Goal: Task Accomplishment & Management: Manage account settings

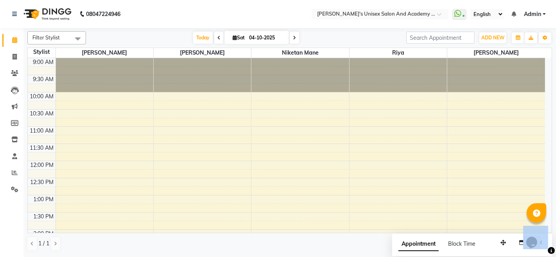
scroll to position [43, 0]
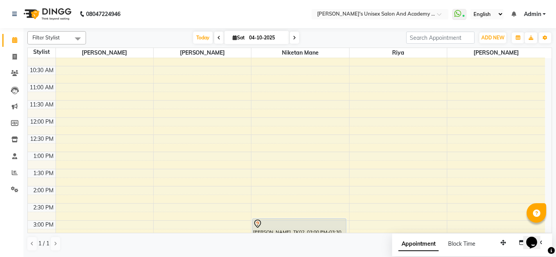
click at [295, 16] on nav "08047224946 Select Location × [PERSON_NAME]'s Unisex Salon And Academy , Kharad…" at bounding box center [278, 14] width 556 height 28
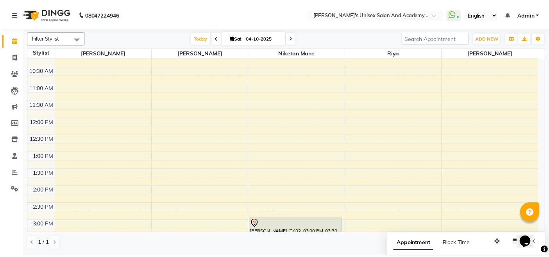
scroll to position [87, 0]
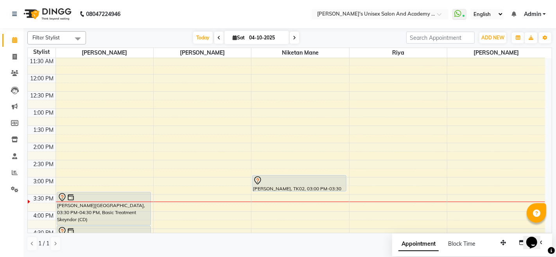
click at [292, 187] on div "[PERSON_NAME], TK02, 03:00 PM-03:30 PM, Shampoo & Straight Blast Dry Upto Shoul…" at bounding box center [298, 184] width 93 height 16
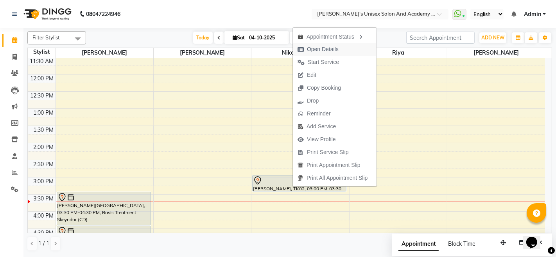
click at [336, 51] on span "Open Details" at bounding box center [323, 49] width 32 height 8
select select "7"
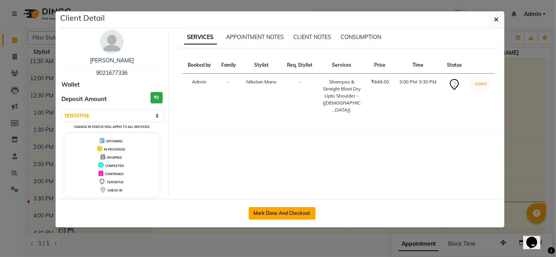
click at [280, 216] on button "Mark Done And Checkout" at bounding box center [281, 213] width 67 height 13
select select "service"
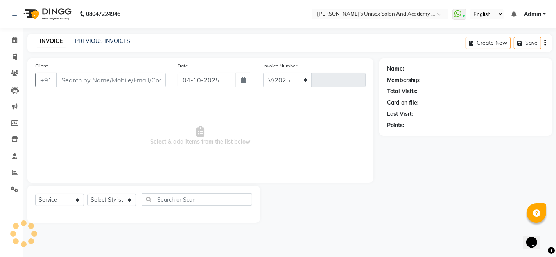
select select "665"
type input "1076"
type input "9021677336"
select select "43907"
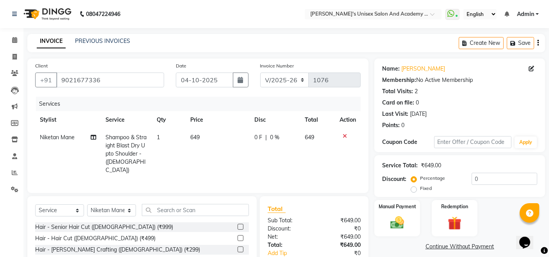
click at [141, 145] on span "Shampoo & Straight Blast Dry Upto Shoulder - ([DEMOGRAPHIC_DATA])" at bounding box center [125, 154] width 41 height 40
select select "43907"
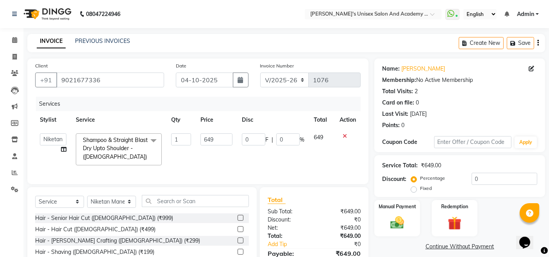
click at [157, 153] on span "Shampoo & Straight Blast Dry Upto Shoulder - ([DEMOGRAPHIC_DATA]) x" at bounding box center [119, 150] width 86 height 32
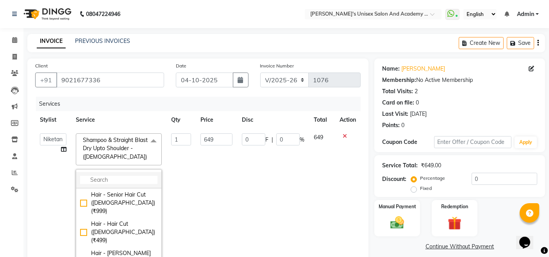
click at [131, 179] on input "multiselect-search" at bounding box center [118, 180] width 77 height 8
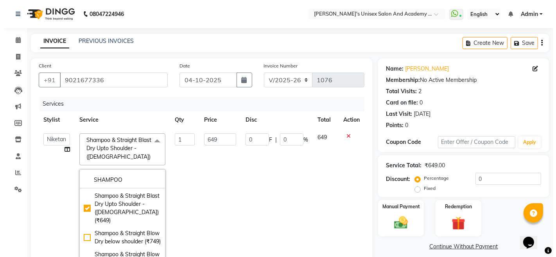
scroll to position [391, 0]
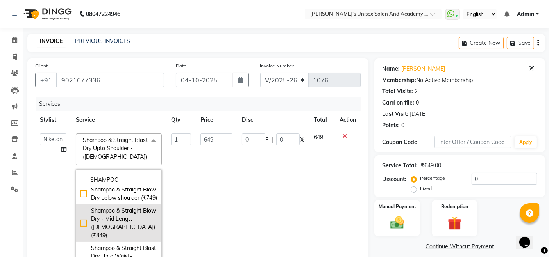
type input "SHAMPOO"
click at [80, 227] on div "Shampoo & Straight Blow Dry - Mid Lengtt ([DEMOGRAPHIC_DATA]) (₹849)" at bounding box center [118, 223] width 77 height 33
checkbox input "false"
checkbox input "true"
type input "849"
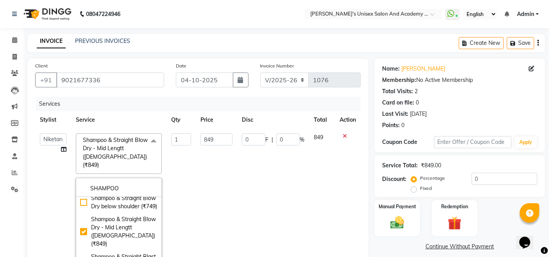
click at [265, 214] on td "0 F | 0 %" at bounding box center [273, 204] width 72 height 150
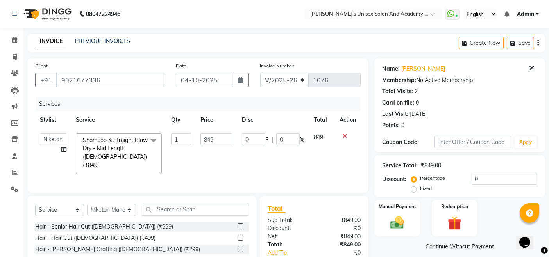
click at [500, 101] on div "Card on file: 0" at bounding box center [459, 103] width 155 height 8
click at [216, 41] on div "INVOICE PREVIOUS INVOICES Create New Save" at bounding box center [286, 43] width 518 height 18
click at [14, 39] on icon at bounding box center [14, 40] width 5 height 6
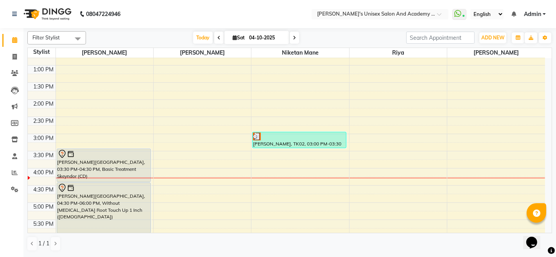
scroll to position [173, 0]
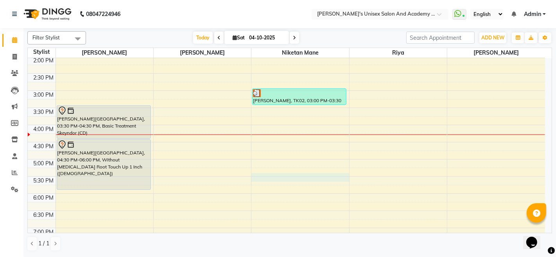
click at [257, 177] on div "9:00 AM 9:30 AM 10:00 AM 10:30 AM 11:00 AM 11:30 AM 12:00 PM 12:30 PM 1:00 PM 1…" at bounding box center [286, 125] width 517 height 481
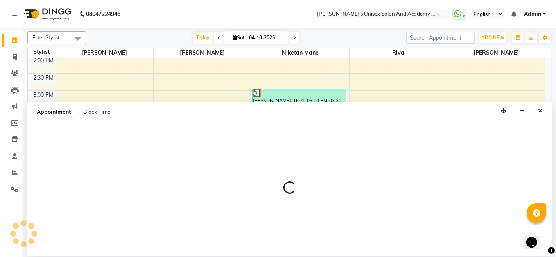
select select "43907"
select select "1050"
select select "tentative"
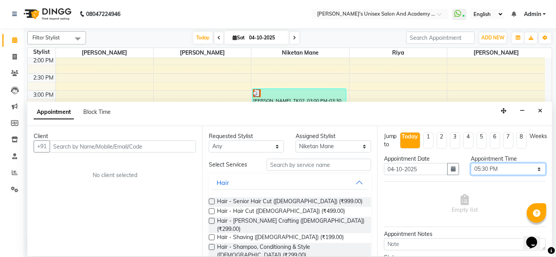
click at [501, 166] on select "Select 10:00 AM 10:15 AM 10:30 AM 10:45 AM 11:00 AM 11:15 AM 11:30 AM 11:45 AM …" at bounding box center [507, 169] width 75 height 12
select select "1035"
click at [470, 163] on select "Select 10:00 AM 10:15 AM 10:30 AM 10:45 AM 11:00 AM 11:15 AM 11:30 AM 11:45 AM …" at bounding box center [507, 169] width 75 height 12
click at [212, 202] on label at bounding box center [212, 202] width 6 height 6
click at [212, 202] on input "checkbox" at bounding box center [211, 202] width 5 height 5
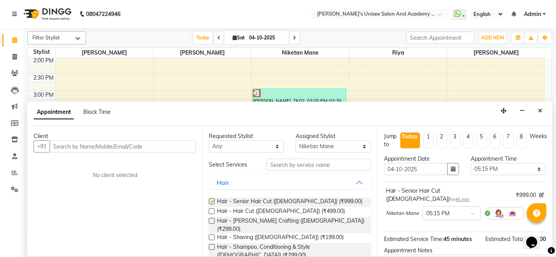
checkbox input "false"
click at [328, 148] on select "Select [PERSON_NAME] Niketan Mane [PERSON_NAME] Sakshey Chandlaa [PERSON_NAME]" at bounding box center [332, 147] width 75 height 12
select select "9923"
click at [295, 141] on select "Select [PERSON_NAME] Niketan Mane [PERSON_NAME] Sakshey Chandlaa [PERSON_NAME]" at bounding box center [332, 147] width 75 height 12
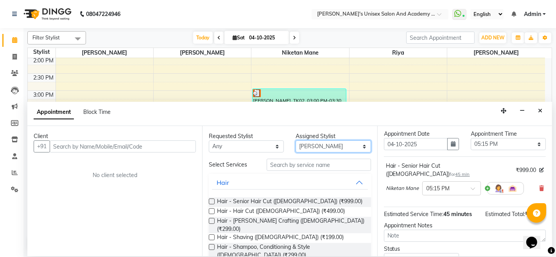
scroll to position [43, 0]
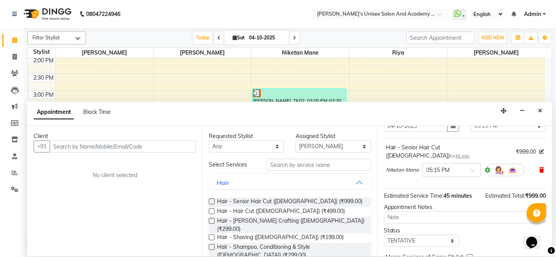
click at [539, 168] on icon at bounding box center [541, 170] width 5 height 5
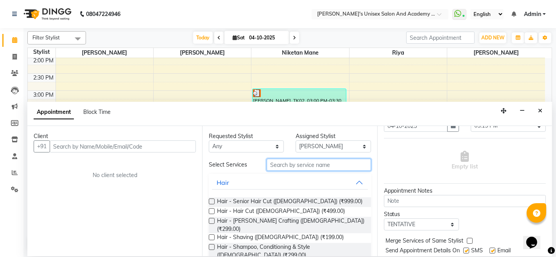
click at [297, 167] on input "text" at bounding box center [318, 165] width 104 height 12
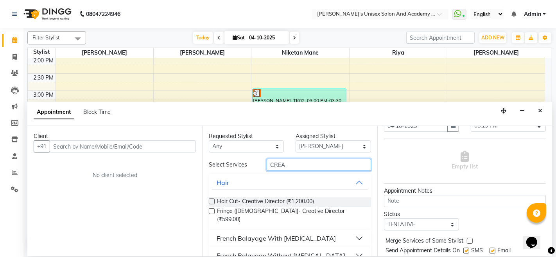
type input "CREA"
click at [211, 200] on label at bounding box center [212, 202] width 6 height 6
click at [211, 200] on input "checkbox" at bounding box center [211, 202] width 5 height 5
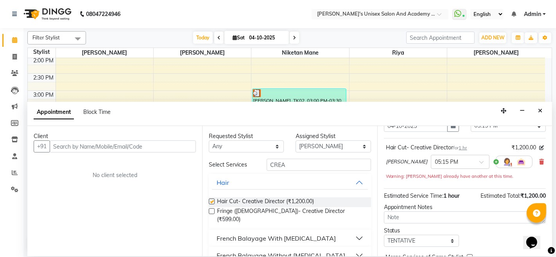
checkbox input "false"
click at [336, 149] on select "Select [PERSON_NAME] Niketan Mane [PERSON_NAME] Sakshey Chandlaa [PERSON_NAME]" at bounding box center [332, 147] width 75 height 12
select select "85256"
click at [295, 141] on select "Select [PERSON_NAME] Niketan Mane [PERSON_NAME] Sakshey Chandlaa [PERSON_NAME]" at bounding box center [332, 147] width 75 height 12
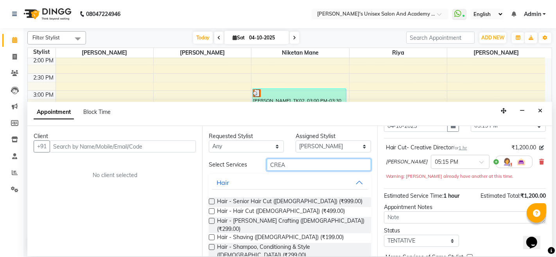
click at [311, 167] on input "CREA" at bounding box center [318, 165] width 104 height 12
type input "C"
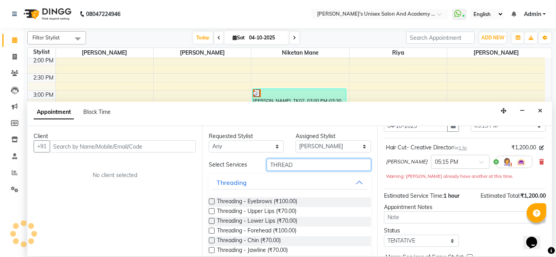
type input "THREAD"
click at [211, 202] on label at bounding box center [212, 202] width 6 height 6
click at [211, 202] on input "checkbox" at bounding box center [211, 202] width 5 height 5
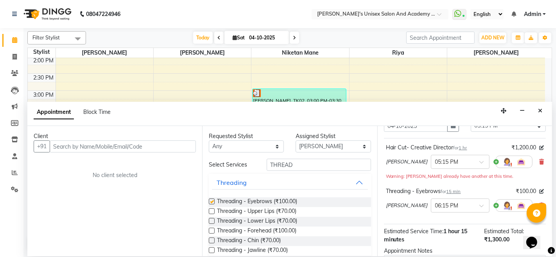
checkbox input "false"
click at [304, 161] on input "THREAD" at bounding box center [318, 165] width 104 height 12
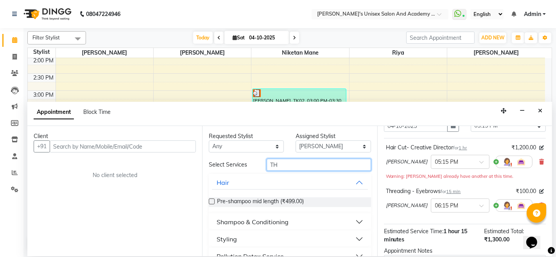
type input "T"
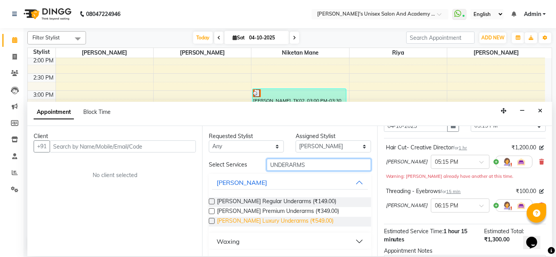
scroll to position [17, 0]
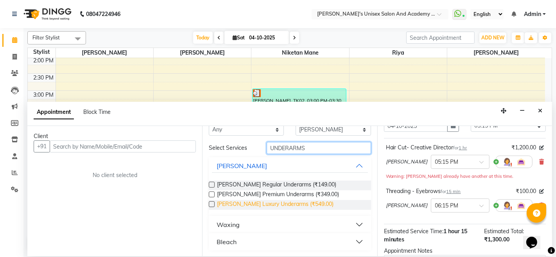
type input "UNDERARMS"
click at [299, 222] on button "Waxing" at bounding box center [290, 225] width 156 height 14
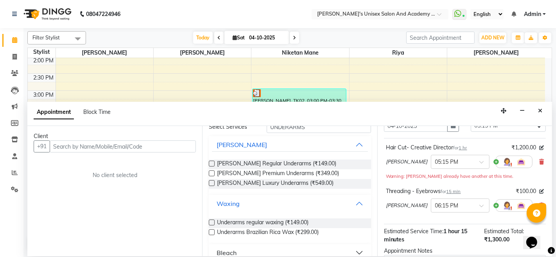
scroll to position [49, 0]
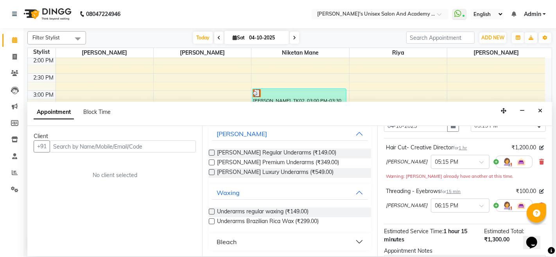
click at [210, 220] on label at bounding box center [212, 222] width 6 height 6
click at [210, 220] on input "checkbox" at bounding box center [211, 222] width 5 height 5
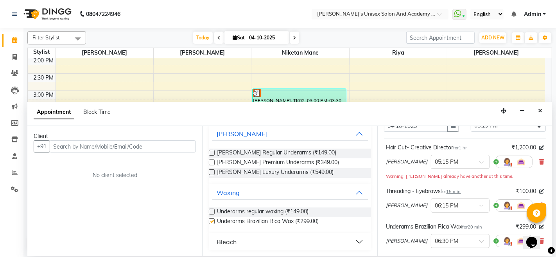
checkbox input "false"
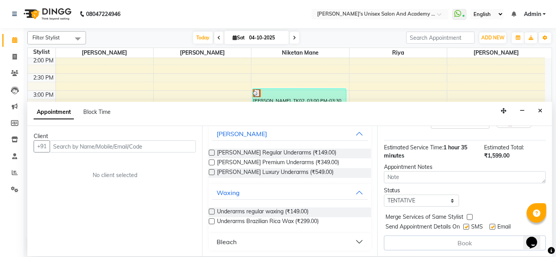
scroll to position [164, 0]
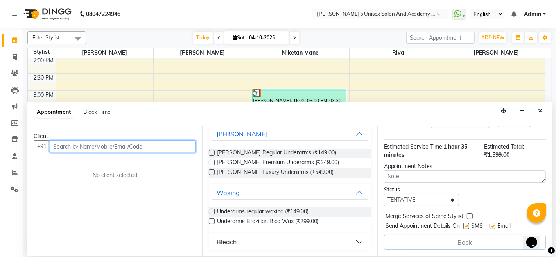
click at [164, 148] on input "text" at bounding box center [123, 147] width 146 height 12
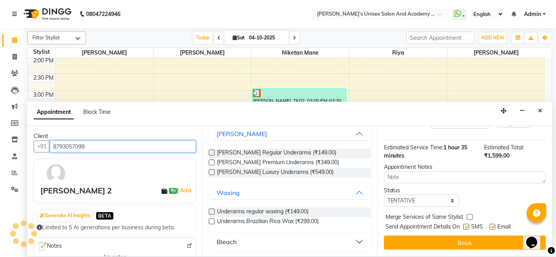
scroll to position [163, 0]
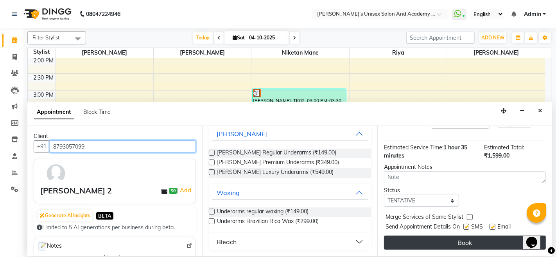
type input "8793057099"
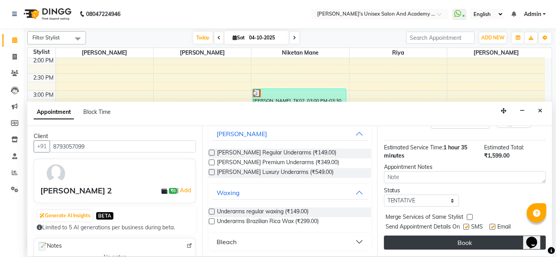
click at [466, 242] on button "Book" at bounding box center [465, 243] width 162 height 14
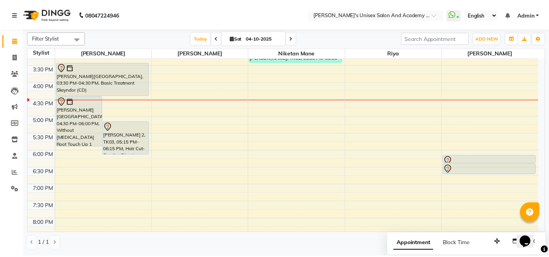
scroll to position [130, 0]
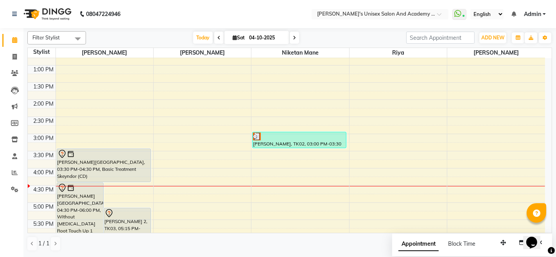
click at [296, 140] on div "[PERSON_NAME], TK02, 03:00 PM-03:30 PM, Shampoo & Straight Blast Dry Upto Shoul…" at bounding box center [298, 140] width 93 height 16
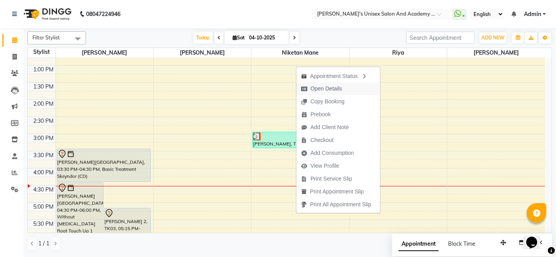
click at [333, 86] on span "Open Details" at bounding box center [326, 89] width 32 height 8
select select "3"
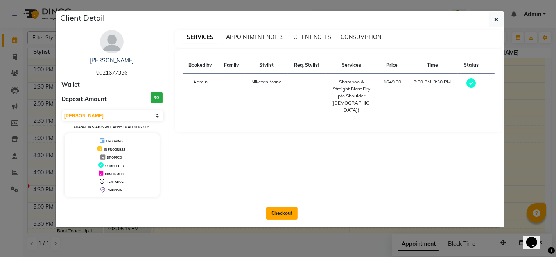
click at [291, 213] on button "Checkout" at bounding box center [281, 213] width 31 height 13
select select "service"
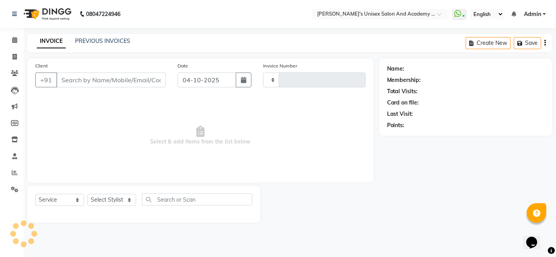
type input "1076"
select select "665"
type input "9021677336"
select select "43907"
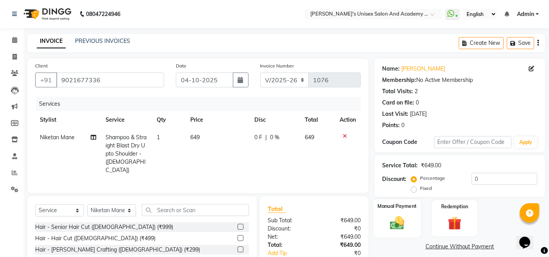
scroll to position [64, 0]
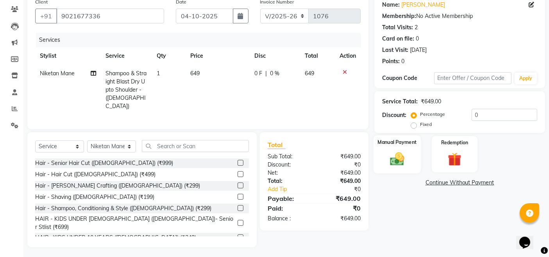
click at [393, 157] on img at bounding box center [397, 159] width 23 height 16
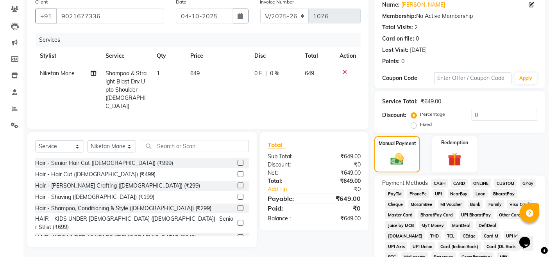
click at [443, 181] on span "CASH" at bounding box center [439, 183] width 17 height 9
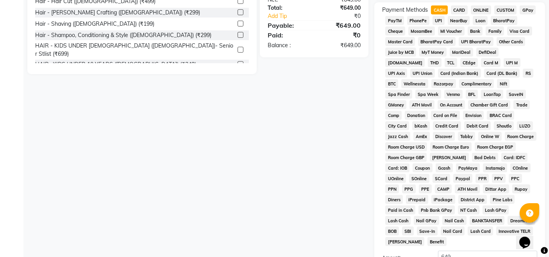
scroll to position [321, 0]
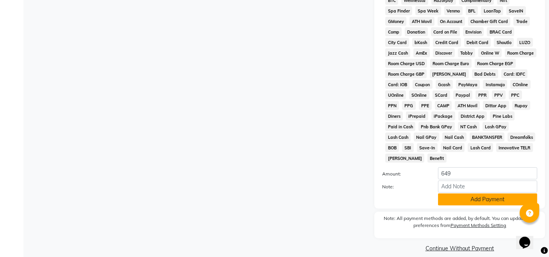
click at [479, 194] on button "Add Payment" at bounding box center [487, 200] width 99 height 12
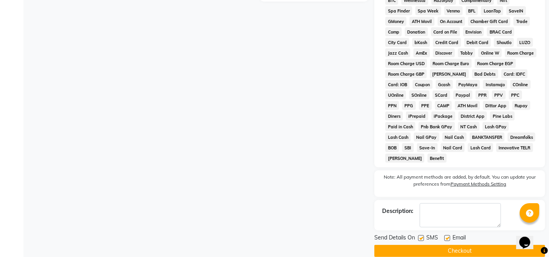
click at [470, 245] on button "Checkout" at bounding box center [459, 251] width 171 height 12
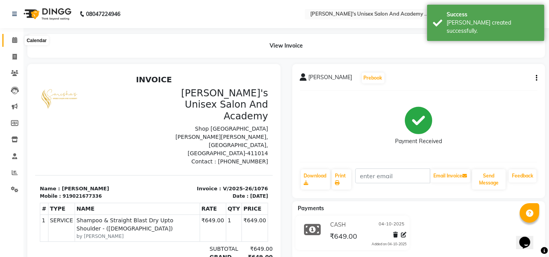
click at [12, 44] on span at bounding box center [15, 40] width 14 height 9
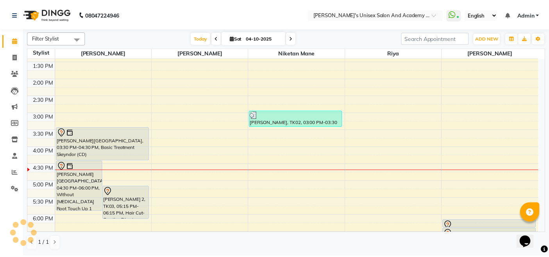
scroll to position [151, 0]
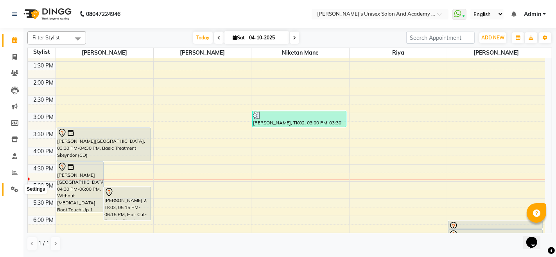
click at [15, 188] on icon at bounding box center [14, 190] width 7 height 6
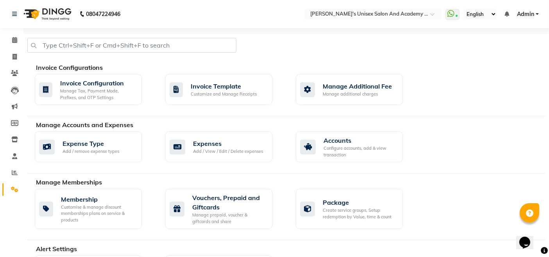
scroll to position [391, 0]
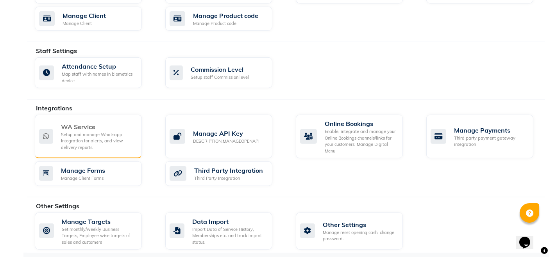
click at [86, 127] on div "WA Service" at bounding box center [98, 126] width 75 height 9
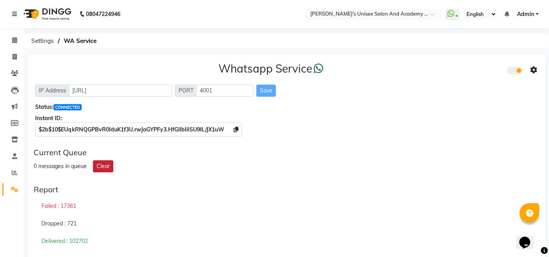
click at [107, 168] on button "Clear" at bounding box center [103, 167] width 20 height 12
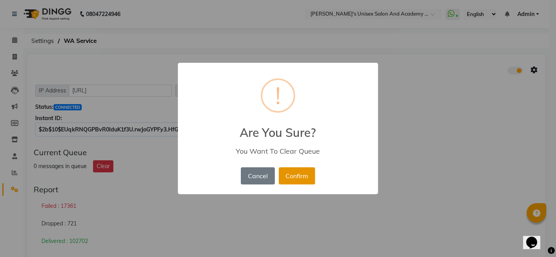
click at [300, 178] on button "Confirm" at bounding box center [297, 176] width 36 height 17
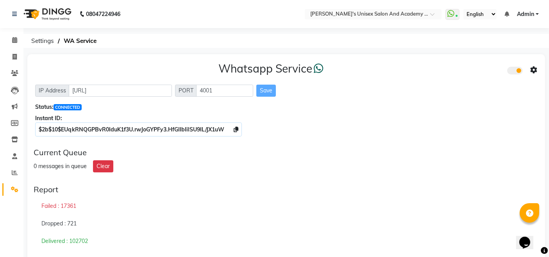
click at [347, 189] on div "Report" at bounding box center [286, 189] width 505 height 9
click at [16, 38] on icon at bounding box center [14, 40] width 5 height 6
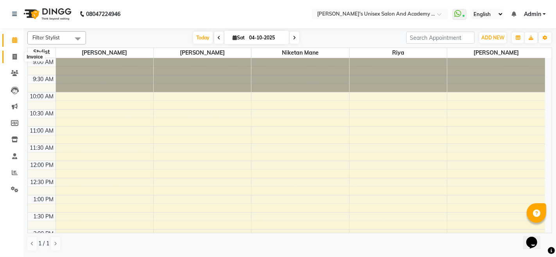
click at [14, 59] on icon at bounding box center [15, 57] width 4 height 6
select select "service"
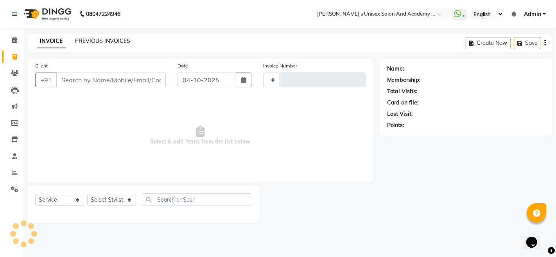
type input "1077"
select select "665"
click at [102, 43] on link "PREVIOUS INVOICES" at bounding box center [102, 41] width 55 height 7
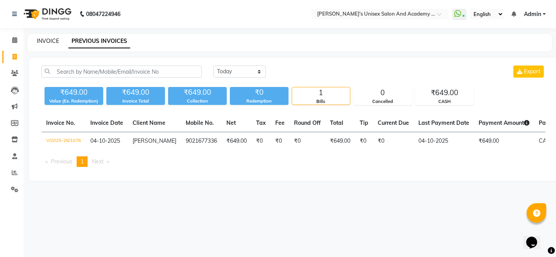
click at [52, 39] on link "INVOICE" at bounding box center [48, 41] width 22 height 7
select select "service"
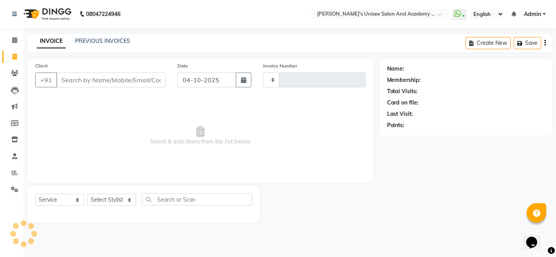
type input "1077"
select select "665"
click at [79, 79] on input "Client" at bounding box center [110, 80] width 109 height 15
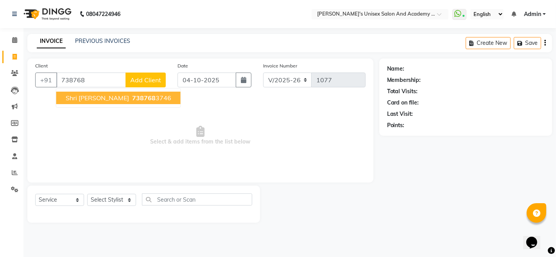
click at [91, 98] on button "shri vani 738768 3746" at bounding box center [118, 98] width 124 height 13
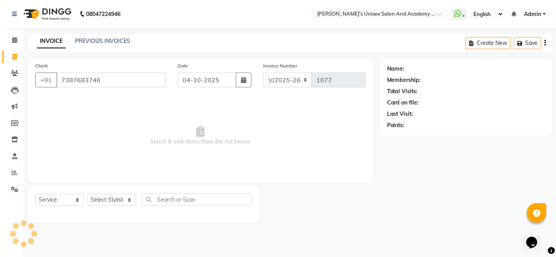
type input "7387683746"
select select "1: Object"
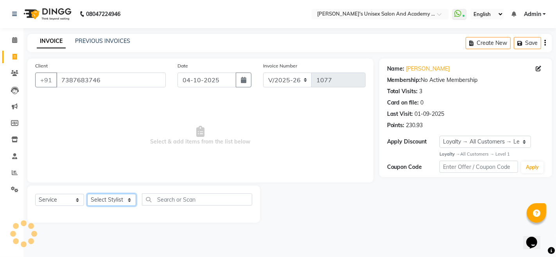
click at [115, 198] on select "Select Stylist [PERSON_NAME] Niketan Mane [PERSON_NAME] Sakshey Chandlaa [PERSO…" at bounding box center [111, 200] width 49 height 12
select select "85256"
click at [87, 194] on select "Select Stylist [PERSON_NAME] Niketan Mane [PERSON_NAME] Sakshey Chandlaa [PERSO…" at bounding box center [111, 200] width 49 height 12
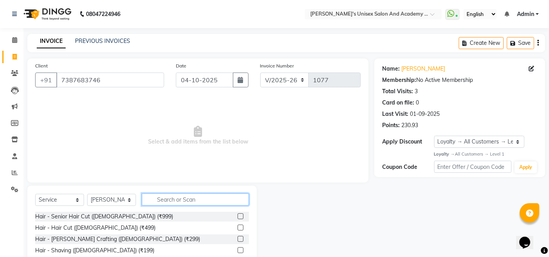
click at [193, 196] on input "text" at bounding box center [195, 200] width 107 height 12
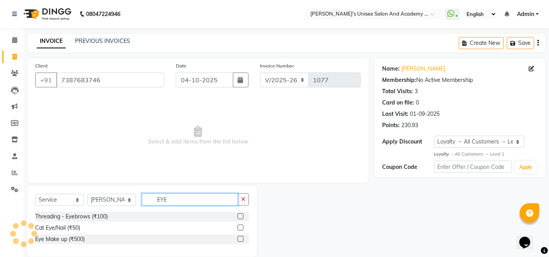
type input "EYE"
click at [240, 217] on label at bounding box center [241, 217] width 6 height 6
click at [240, 217] on input "checkbox" at bounding box center [240, 217] width 5 height 5
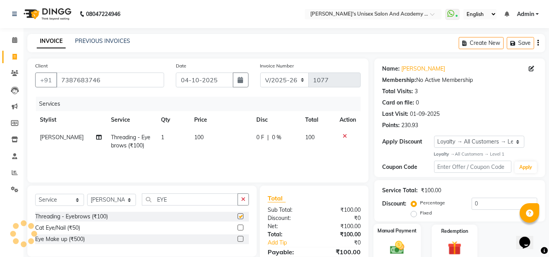
checkbox input "false"
click at [397, 245] on img at bounding box center [397, 248] width 23 height 16
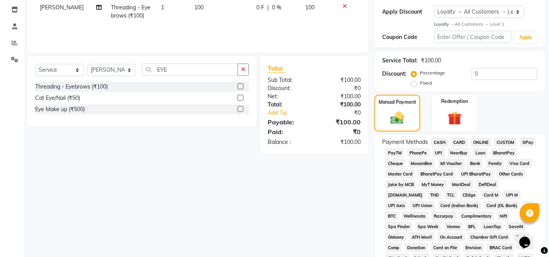
click at [438, 154] on span "UPI" at bounding box center [439, 152] width 12 height 9
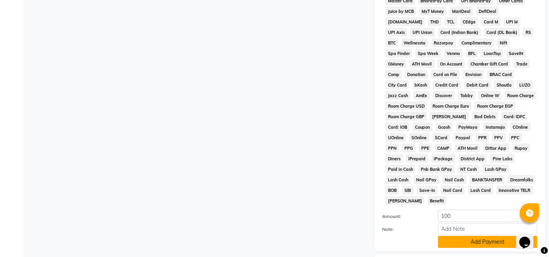
scroll to position [346, 0]
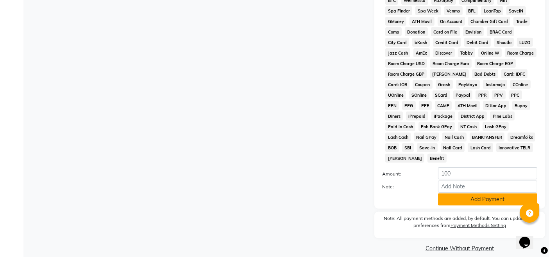
click at [462, 194] on button "Add Payment" at bounding box center [487, 200] width 99 height 12
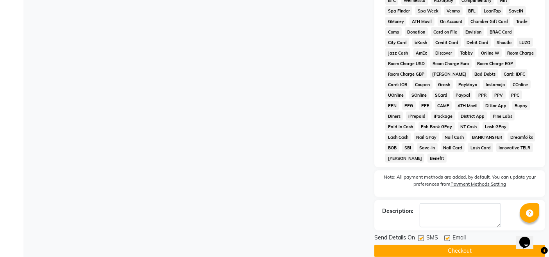
click at [415, 245] on button "Checkout" at bounding box center [459, 251] width 171 height 12
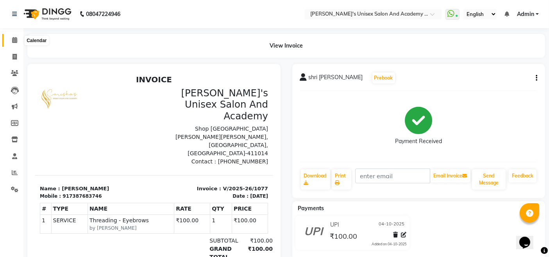
click at [11, 40] on span at bounding box center [15, 40] width 14 height 9
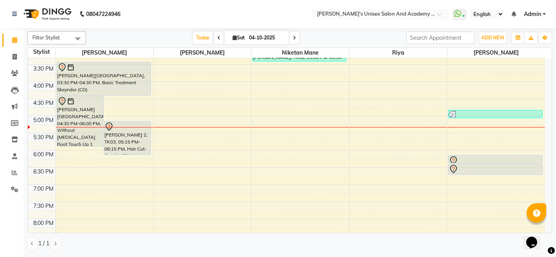
scroll to position [173, 0]
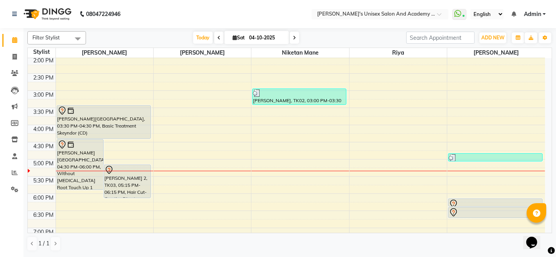
click at [273, 191] on div "9:00 AM 9:30 AM 10:00 AM 10:30 AM 11:00 AM 11:30 AM 12:00 PM 12:30 PM 1:00 PM 1…" at bounding box center [286, 125] width 517 height 481
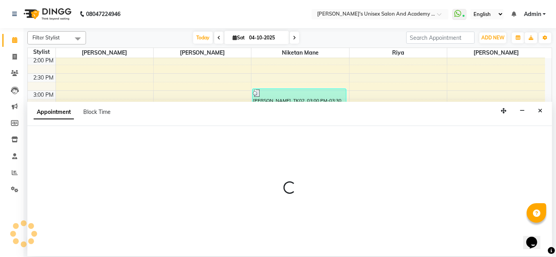
select select "43907"
select select "1080"
select select "tentative"
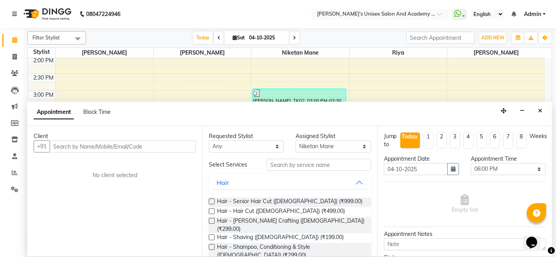
click at [89, 148] on input "text" at bounding box center [123, 147] width 146 height 12
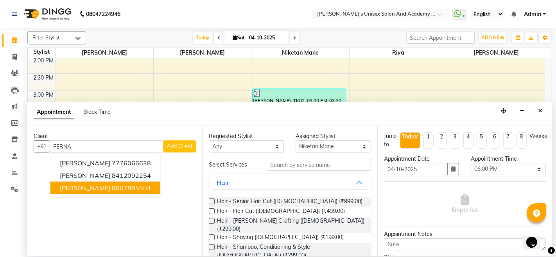
click at [109, 188] on span "[PERSON_NAME]" at bounding box center [85, 188] width 50 height 8
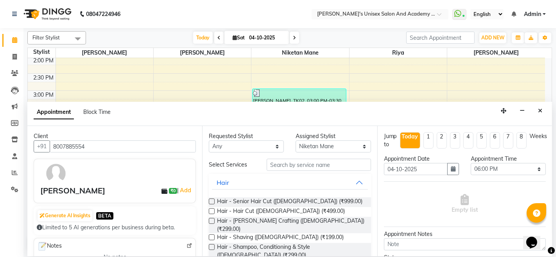
type input "8007885554"
click at [296, 164] on input "text" at bounding box center [318, 165] width 104 height 12
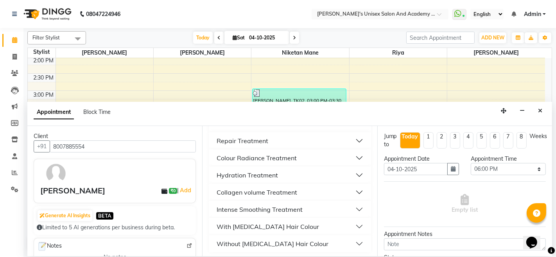
scroll to position [90, 0]
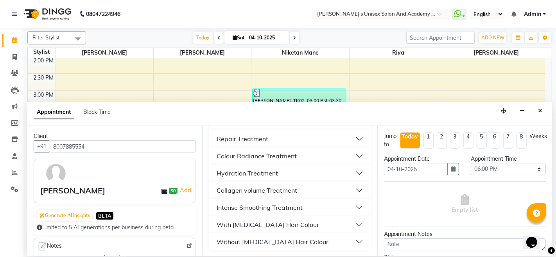
type input "STANDAR"
click at [321, 225] on button "With [MEDICAL_DATA] Hair Colour" at bounding box center [290, 225] width 156 height 14
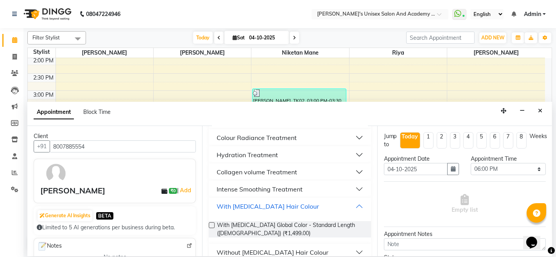
scroll to position [119, 0]
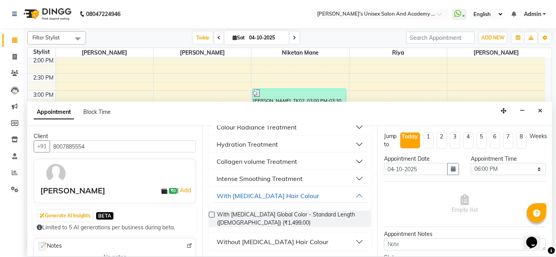
click at [309, 241] on button "Without [MEDICAL_DATA] Hair Colour" at bounding box center [290, 242] width 156 height 14
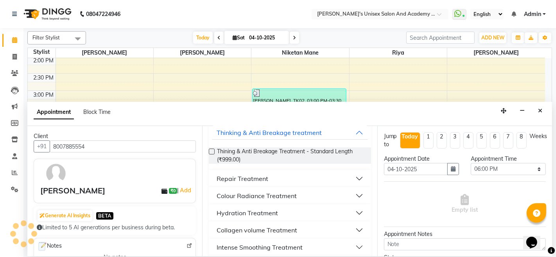
scroll to position [0, 0]
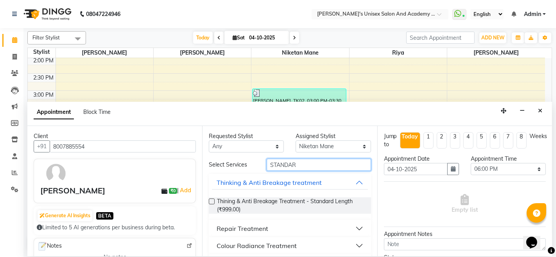
click at [300, 164] on input "STANDAR" at bounding box center [318, 165] width 104 height 12
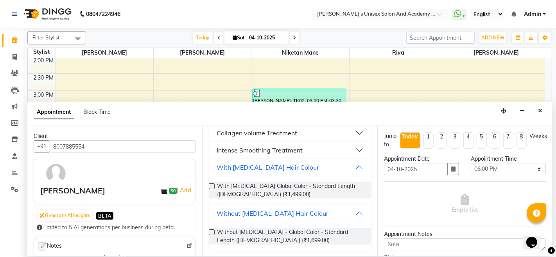
scroll to position [148, 0]
click at [213, 231] on label at bounding box center [212, 232] width 6 height 6
click at [213, 231] on input "checkbox" at bounding box center [211, 233] width 5 height 5
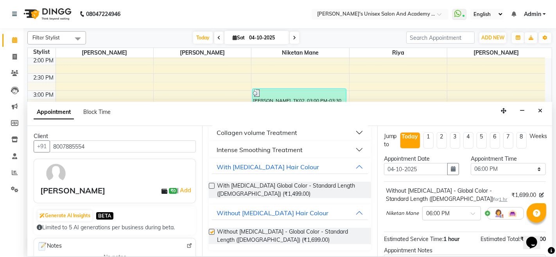
checkbox input "false"
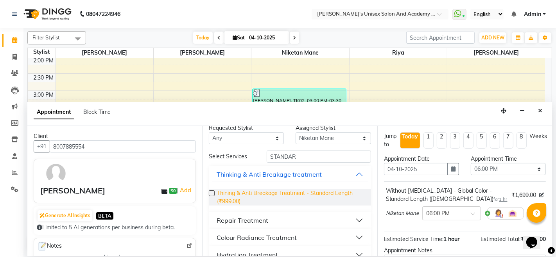
scroll to position [0, 0]
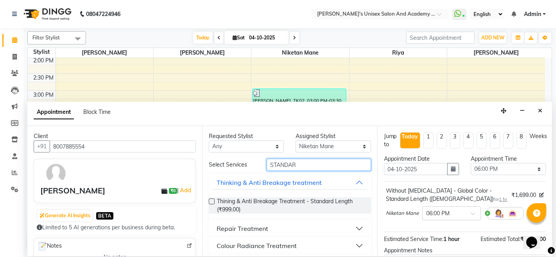
click at [304, 164] on input "STANDAR" at bounding box center [318, 165] width 104 height 12
type input "S"
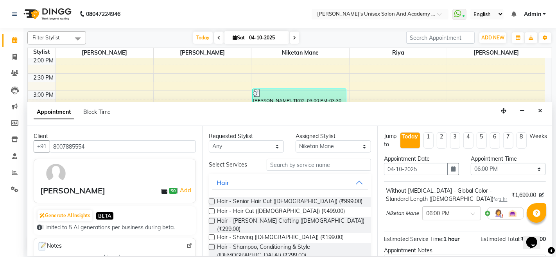
click at [211, 211] on label at bounding box center [212, 212] width 6 height 6
click at [211, 211] on input "checkbox" at bounding box center [211, 212] width 5 height 5
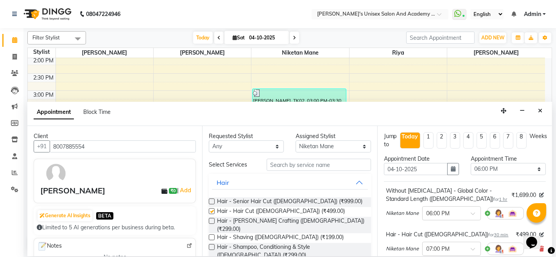
checkbox input "false"
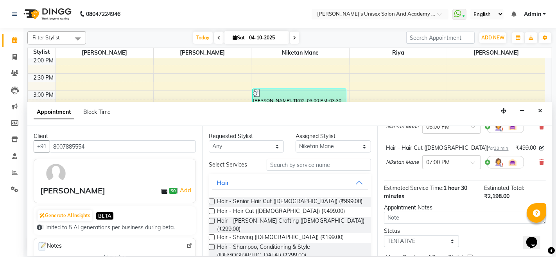
scroll to position [127, 0]
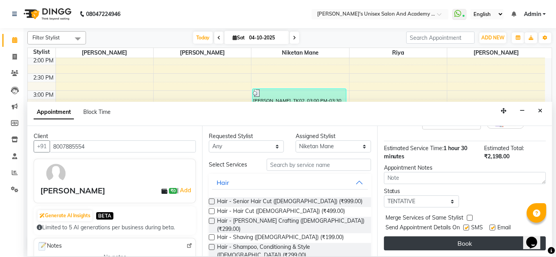
click at [456, 241] on button "Book" at bounding box center [465, 244] width 162 height 14
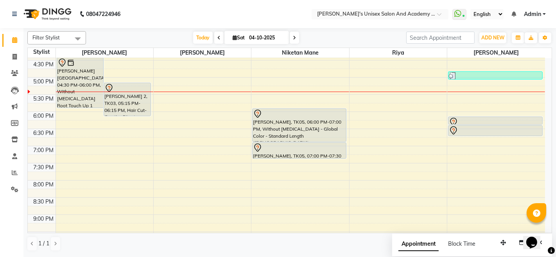
scroll to position [260, 0]
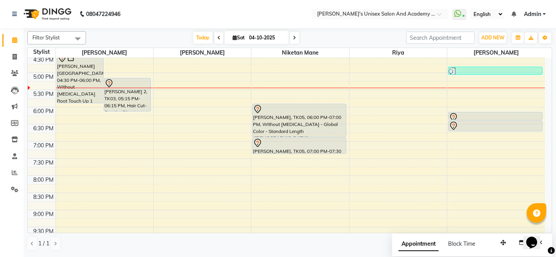
click at [260, 157] on div "9:00 AM 9:30 AM 10:00 AM 10:30 AM 11:00 AM 11:30 AM 12:00 PM 12:30 PM 1:00 PM 1…" at bounding box center [286, 38] width 517 height 481
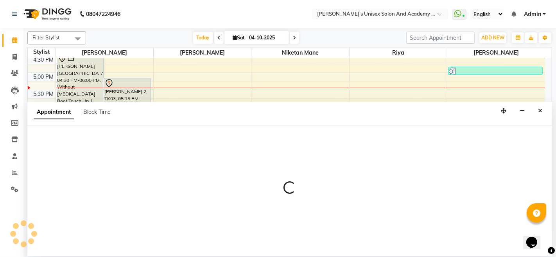
select select "43907"
select select "1170"
select select "tentative"
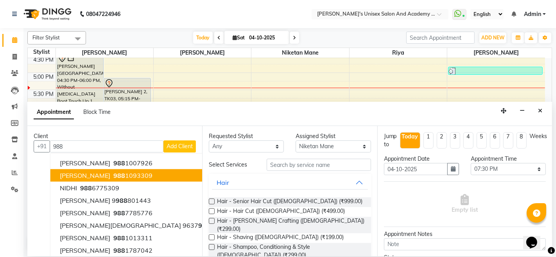
click at [113, 175] on span "988" at bounding box center [119, 176] width 12 height 8
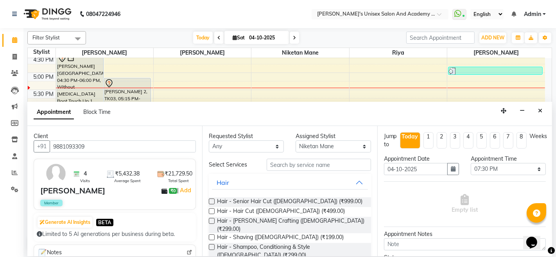
type input "9881093309"
click at [283, 166] on input "text" at bounding box center [318, 165] width 104 height 12
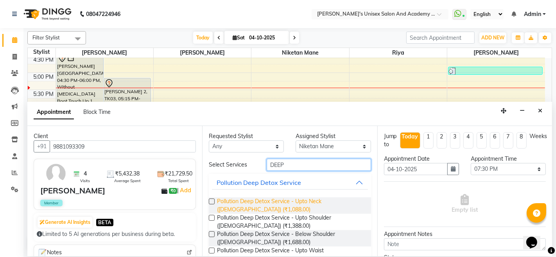
type input "DEEP"
click at [258, 201] on span "Pollution Deep Detox Service - Upto Neck ([DEMOGRAPHIC_DATA]) (₹1,088.00)" at bounding box center [290, 206] width 147 height 16
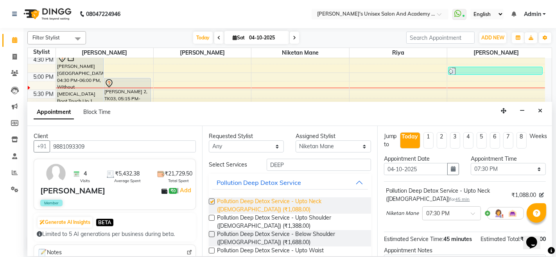
checkbox input "false"
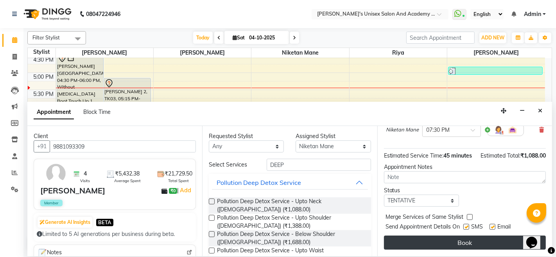
scroll to position [91, 0]
click at [460, 243] on button "Book" at bounding box center [465, 243] width 162 height 14
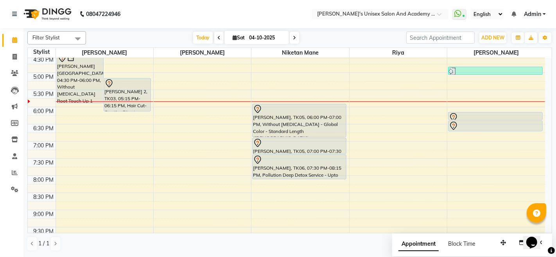
click at [293, 110] on div at bounding box center [299, 109] width 93 height 9
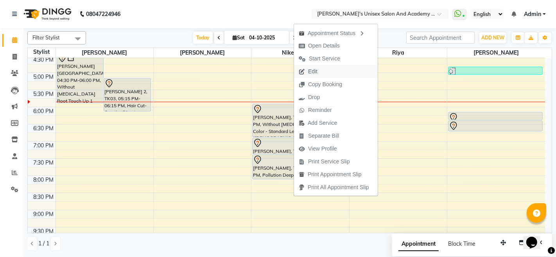
click at [312, 70] on span "Edit" at bounding box center [312, 72] width 9 height 8
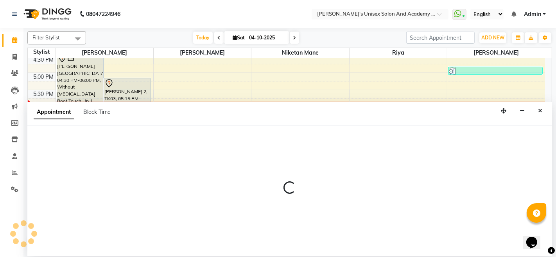
select select "tentative"
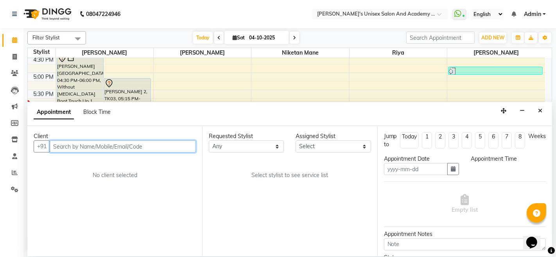
type input "04-10-2025"
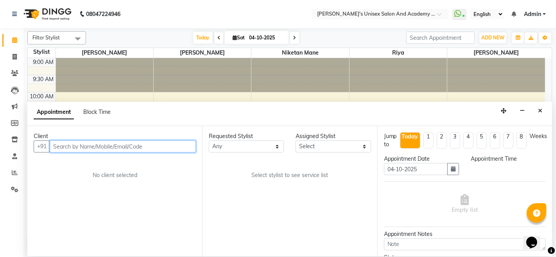
select select "1080"
select select "43907"
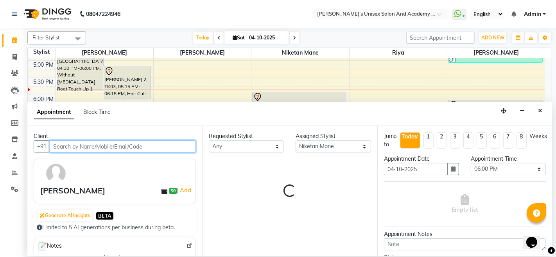
select select "59"
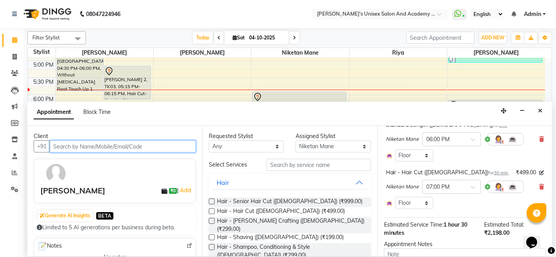
scroll to position [128, 0]
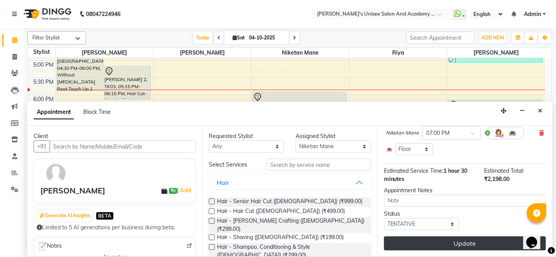
click at [439, 243] on button "Update" at bounding box center [465, 244] width 162 height 14
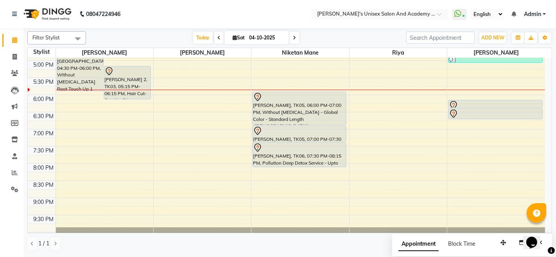
click at [277, 112] on div "[PERSON_NAME], TK05, 06:00 PM-07:00 PM, Without [MEDICAL_DATA] - Global Color -…" at bounding box center [298, 108] width 93 height 33
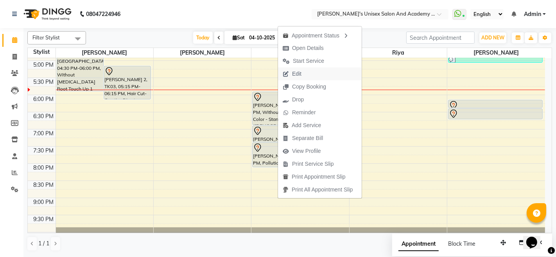
click at [295, 73] on span "Edit" at bounding box center [296, 74] width 9 height 8
select select "tentative"
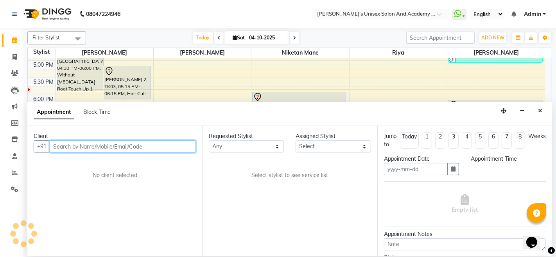
type input "04-10-2025"
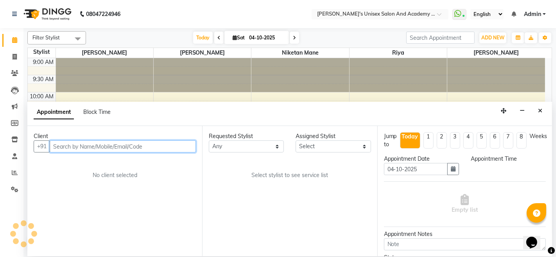
select select "43907"
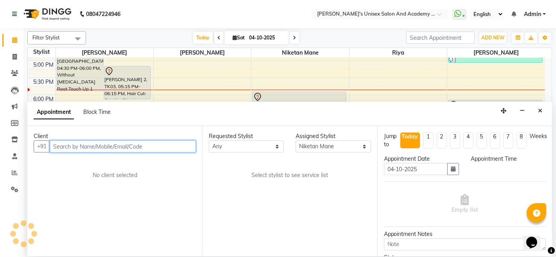
select select "1080"
select select "59"
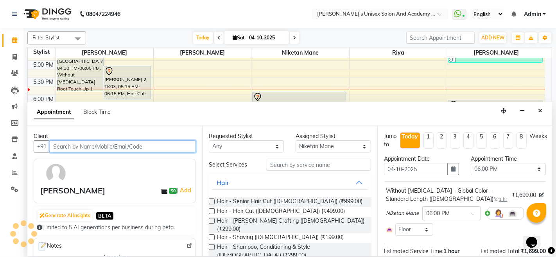
select select "59"
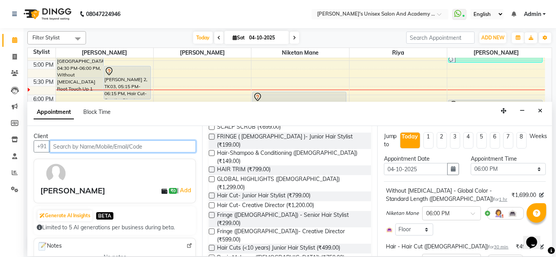
scroll to position [304, 0]
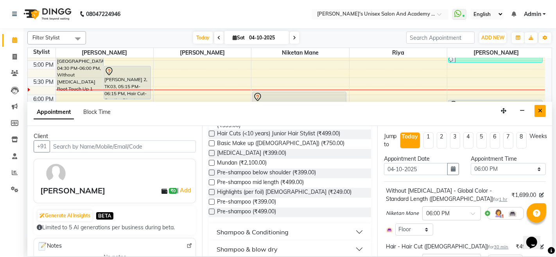
click at [539, 110] on icon "Close" at bounding box center [540, 110] width 4 height 5
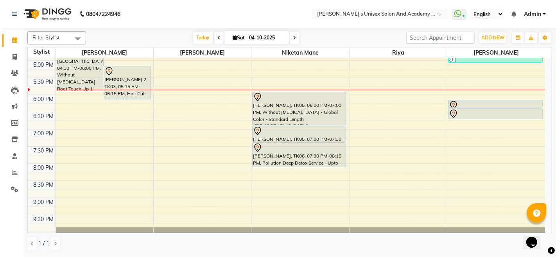
click at [313, 147] on div at bounding box center [299, 147] width 93 height 9
drag, startPoint x: 279, startPoint y: 133, endPoint x: 264, endPoint y: 123, distance: 18.1
click at [99, 170] on div "9:00 AM 9:30 AM 10:00 AM 10:30 AM 11:00 AM 11:30 AM 12:00 PM 12:30 PM 1:00 PM 1…" at bounding box center [286, 26] width 517 height 481
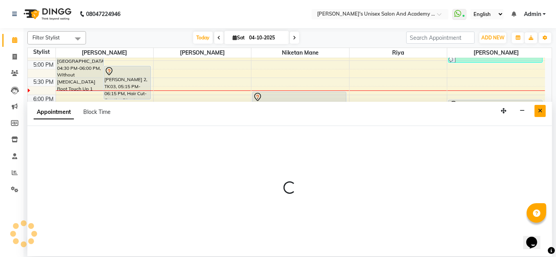
select select "9923"
select select "1215"
select select "tentative"
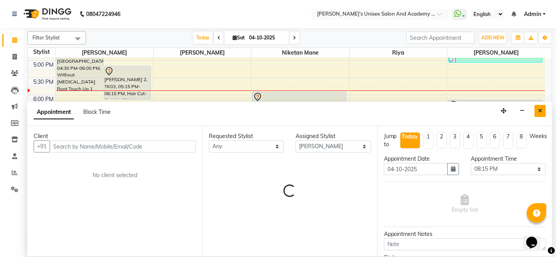
click at [542, 113] on icon "Close" at bounding box center [540, 110] width 4 height 5
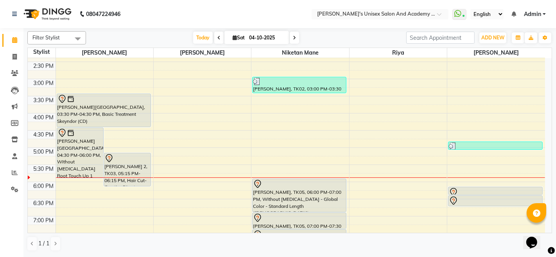
scroll to position [229, 0]
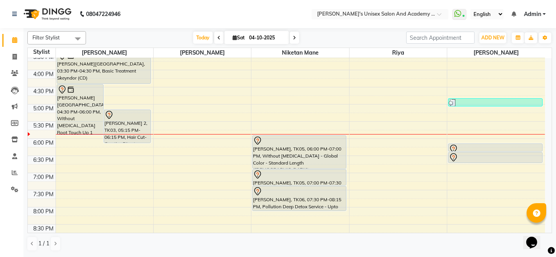
click at [313, 156] on div "[PERSON_NAME], TK05, 06:00 PM-07:00 PM, Without [MEDICAL_DATA] - Global Color -…" at bounding box center [298, 152] width 93 height 33
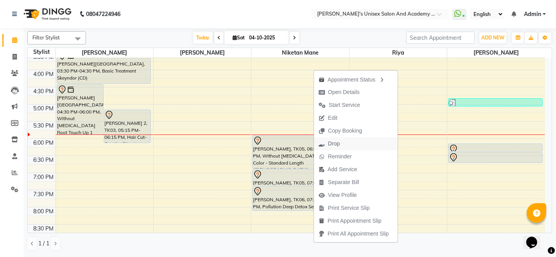
click at [336, 143] on span "Drop" at bounding box center [334, 144] width 12 height 8
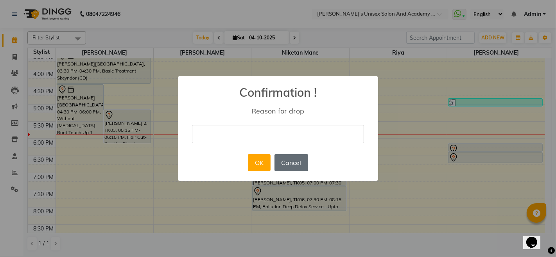
click at [290, 160] on button "Cancel" at bounding box center [291, 162] width 34 height 17
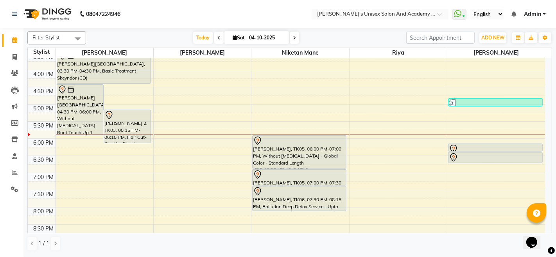
drag, startPoint x: 290, startPoint y: 160, endPoint x: 262, endPoint y: 157, distance: 28.0
click at [262, 157] on div "[PERSON_NAME], TK05, 06:00 PM-07:00 PM, Without [MEDICAL_DATA] - Global Color -…" at bounding box center [298, 152] width 93 height 33
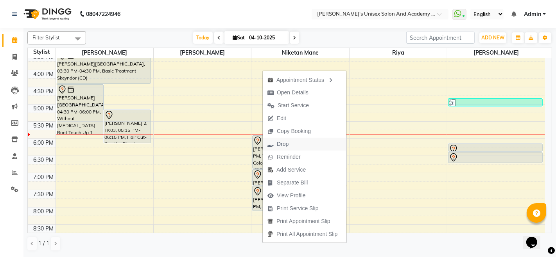
click at [279, 143] on span "Drop" at bounding box center [283, 144] width 12 height 8
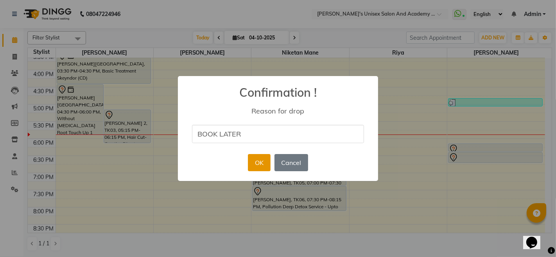
type input "BOOK LATER"
click at [259, 163] on button "OK" at bounding box center [259, 162] width 22 height 17
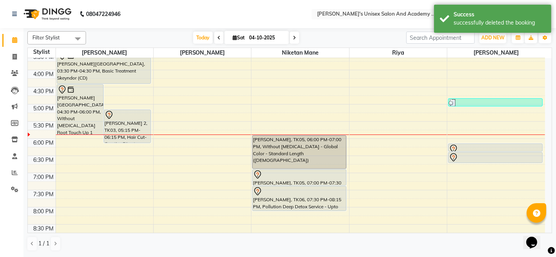
click at [278, 150] on div "[PERSON_NAME], TK05, 06:00 PM-07:00 PM, Without [MEDICAL_DATA] - Global Color -…" at bounding box center [298, 152] width 93 height 33
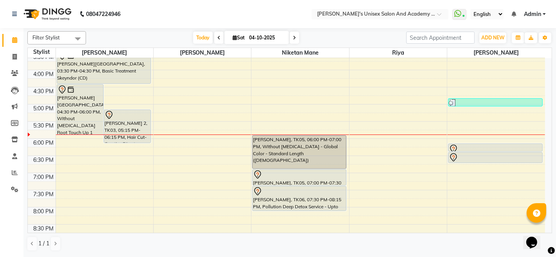
click at [241, 161] on div "9:00 AM 9:30 AM 10:00 AM 10:30 AM 11:00 AM 11:30 AM 12:00 PM 12:30 PM 1:00 PM 1…" at bounding box center [286, 70] width 517 height 481
select select "65488"
select select "tentative"
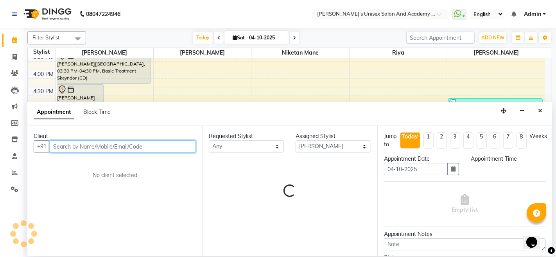
select select "1125"
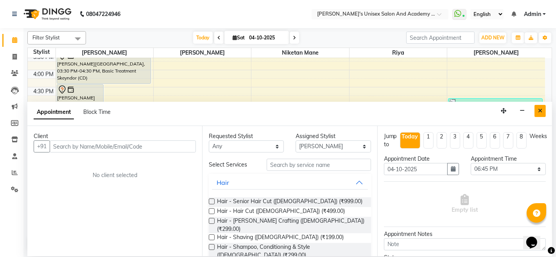
click at [542, 111] on icon "Close" at bounding box center [540, 110] width 4 height 5
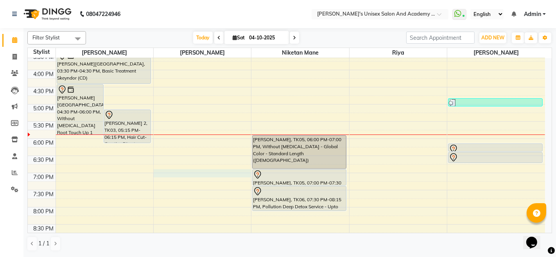
click at [223, 173] on div "9:00 AM 9:30 AM 10:00 AM 10:30 AM 11:00 AM 11:30 AM 12:00 PM 12:30 PM 1:00 PM 1…" at bounding box center [286, 70] width 517 height 481
select select "65488"
select select "tentative"
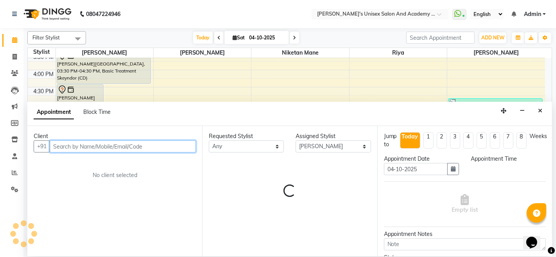
select select "1140"
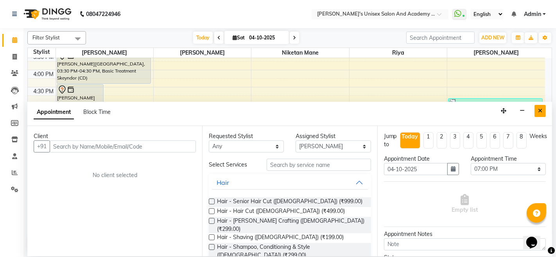
click at [540, 110] on icon "Close" at bounding box center [540, 110] width 4 height 5
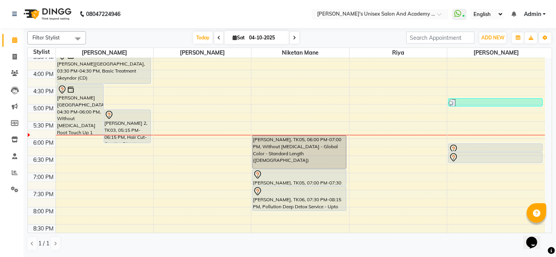
drag, startPoint x: 275, startPoint y: 180, endPoint x: 263, endPoint y: 157, distance: 25.9
click at [263, 157] on div "[PERSON_NAME], TK05, 06:00 PM-07:00 PM, Without [MEDICAL_DATA] - Global Color -…" at bounding box center [298, 152] width 93 height 33
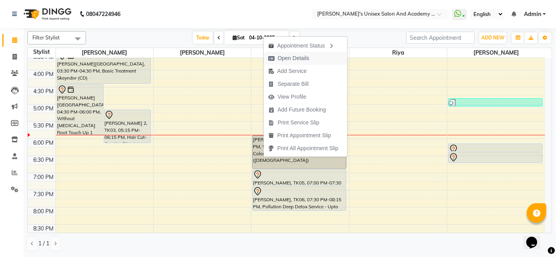
click at [293, 59] on span "Open Details" at bounding box center [293, 58] width 32 height 8
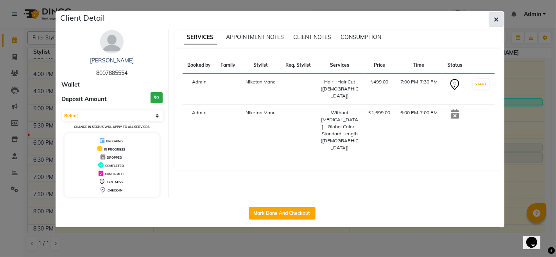
click at [491, 14] on button "button" at bounding box center [495, 19] width 15 height 15
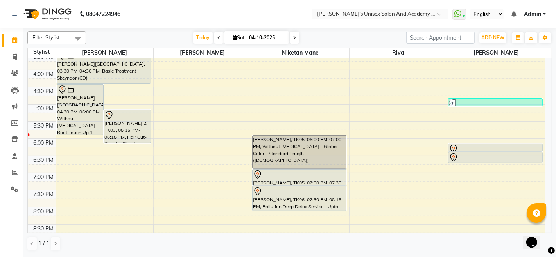
click at [318, 149] on div "[PERSON_NAME], TK05, 06:00 PM-07:00 PM, Without [MEDICAL_DATA] - Global Color -…" at bounding box center [298, 152] width 93 height 33
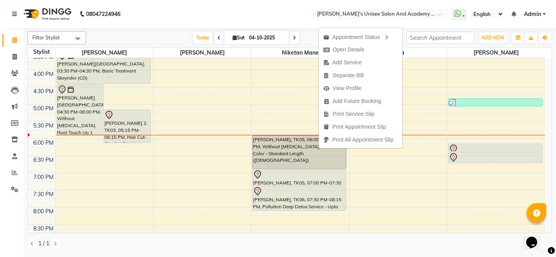
click at [290, 180] on div "[PERSON_NAME], TK05, 07:00 PM-07:30 PM, Hair - Hair Cut ([DEMOGRAPHIC_DATA])" at bounding box center [298, 178] width 93 height 16
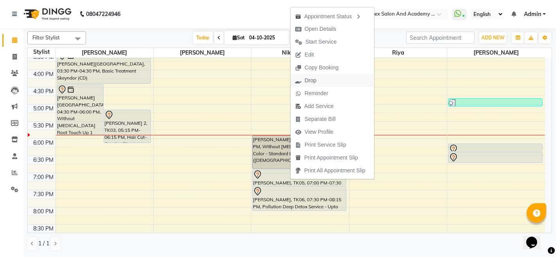
click at [302, 82] on span "Drop" at bounding box center [305, 80] width 30 height 13
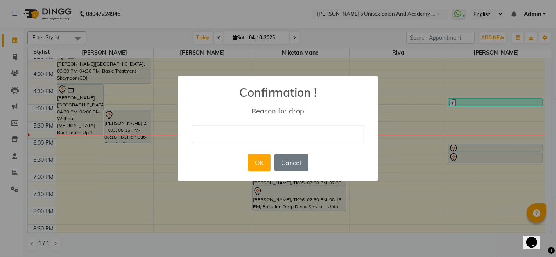
click at [290, 134] on input "text" at bounding box center [278, 134] width 172 height 18
type input "CLIENT CANCELLED"
click at [259, 167] on button "OK" at bounding box center [259, 162] width 22 height 17
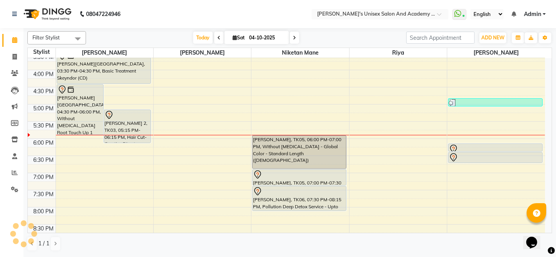
click at [275, 176] on div at bounding box center [299, 174] width 93 height 9
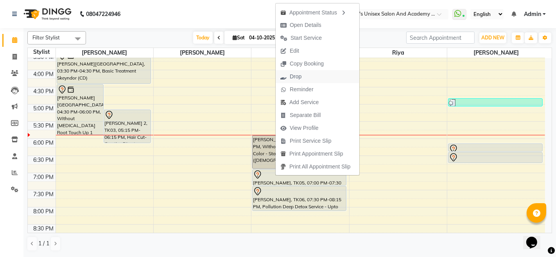
click at [286, 72] on span "Drop" at bounding box center [290, 76] width 30 height 13
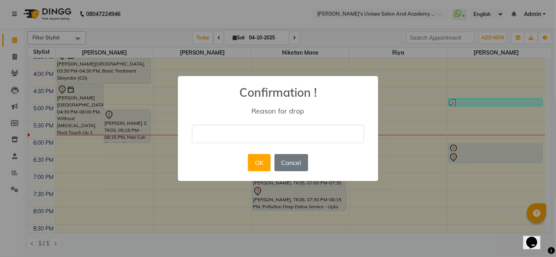
click at [277, 132] on input "text" at bounding box center [278, 134] width 172 height 18
type input "CLIENT CANCELLED"
click at [251, 162] on button "OK" at bounding box center [259, 162] width 22 height 17
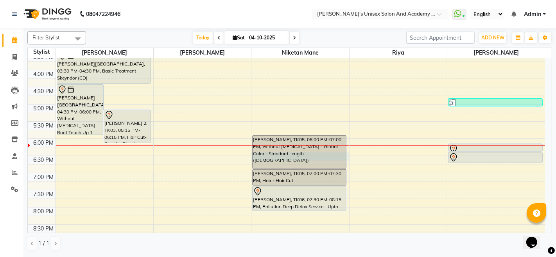
click at [347, 154] on div "9:00 AM 9:30 AM 10:00 AM 10:30 AM 11:00 AM 11:30 AM 12:00 PM 12:30 PM 1:00 PM 1…" at bounding box center [286, 70] width 517 height 481
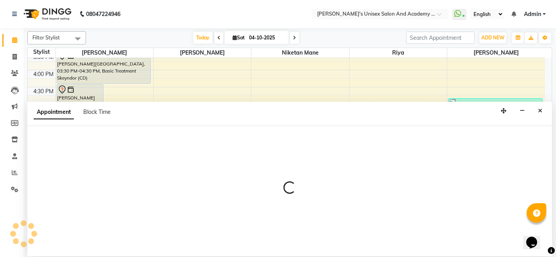
select select "43907"
select select "tentative"
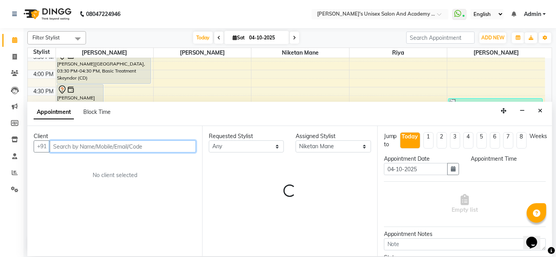
select select "1110"
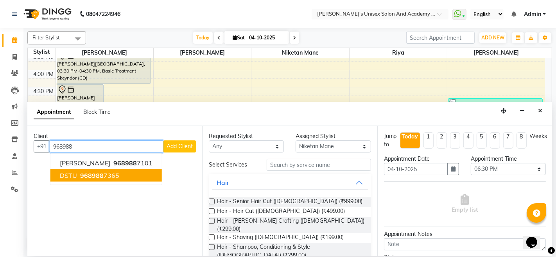
click at [84, 175] on span "968988" at bounding box center [91, 176] width 23 height 8
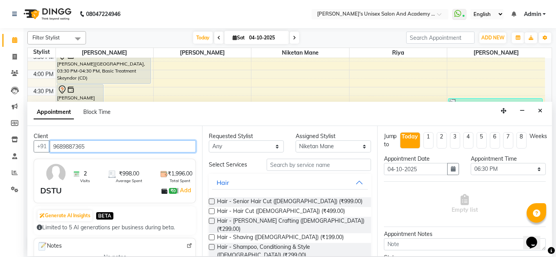
type input "9689887365"
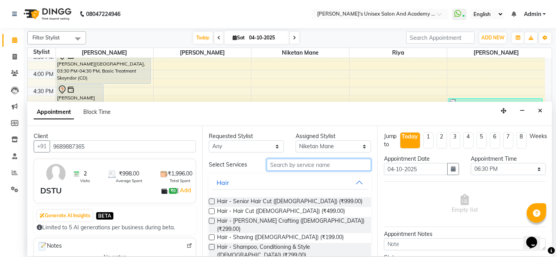
click at [300, 166] on input "text" at bounding box center [318, 165] width 104 height 12
click at [212, 213] on label at bounding box center [212, 212] width 6 height 6
click at [212, 213] on input "checkbox" at bounding box center [211, 212] width 5 height 5
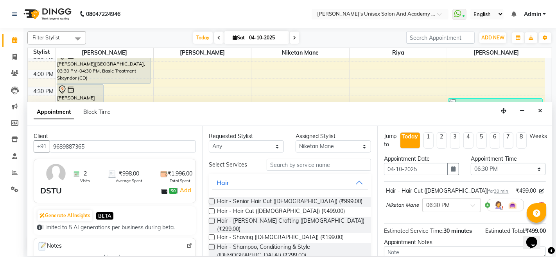
click at [212, 213] on label at bounding box center [212, 212] width 6 height 6
click at [212, 213] on input "checkbox" at bounding box center [211, 212] width 5 height 5
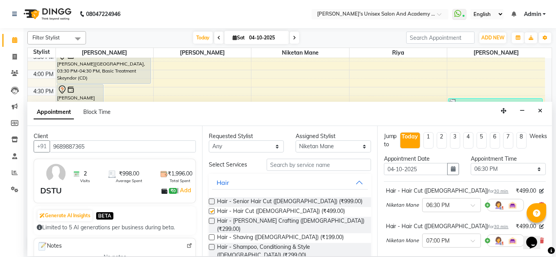
checkbox input "false"
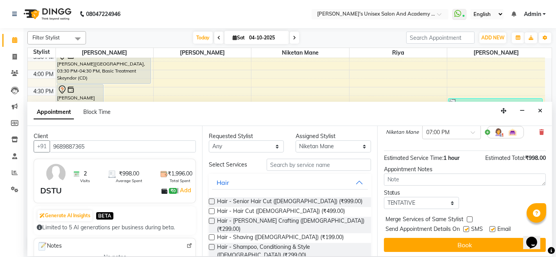
scroll to position [110, 0]
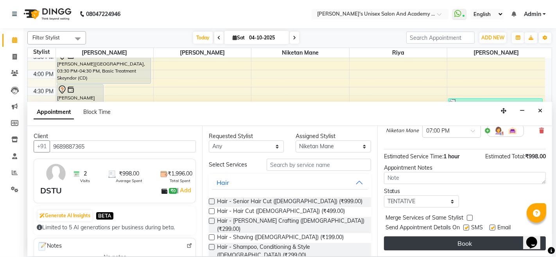
click at [462, 245] on button "Book" at bounding box center [465, 244] width 162 height 14
